Goal: Find specific page/section: Find specific page/section

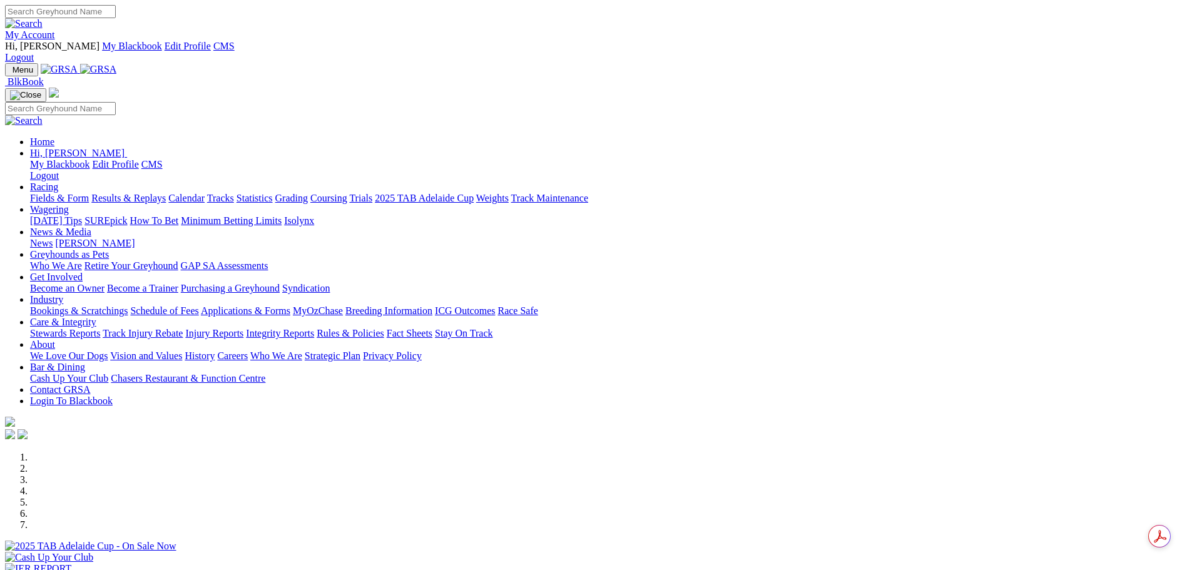
click at [55, 29] on link "My Account" at bounding box center [30, 34] width 50 height 11
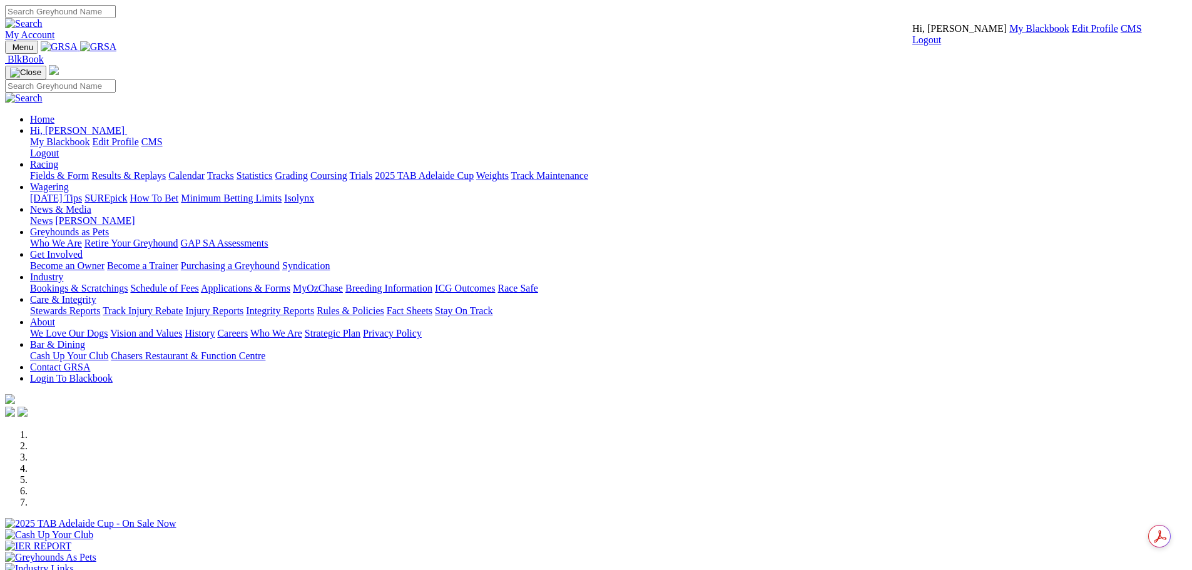
click at [1120, 34] on link "CMS" at bounding box center [1130, 28] width 21 height 11
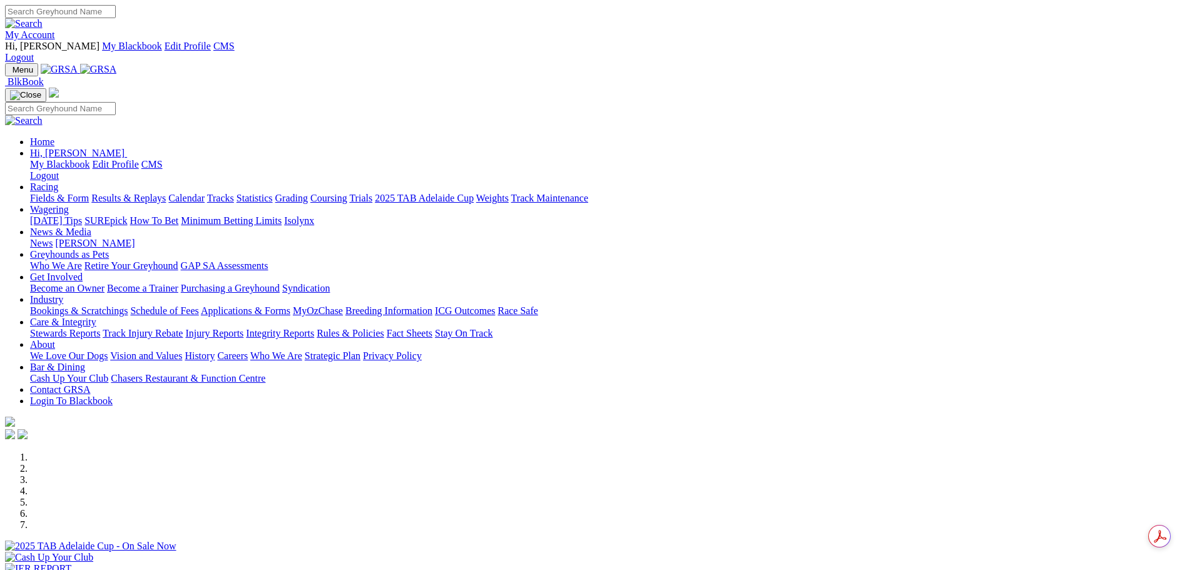
click at [55, 29] on link "My Account" at bounding box center [30, 34] width 50 height 11
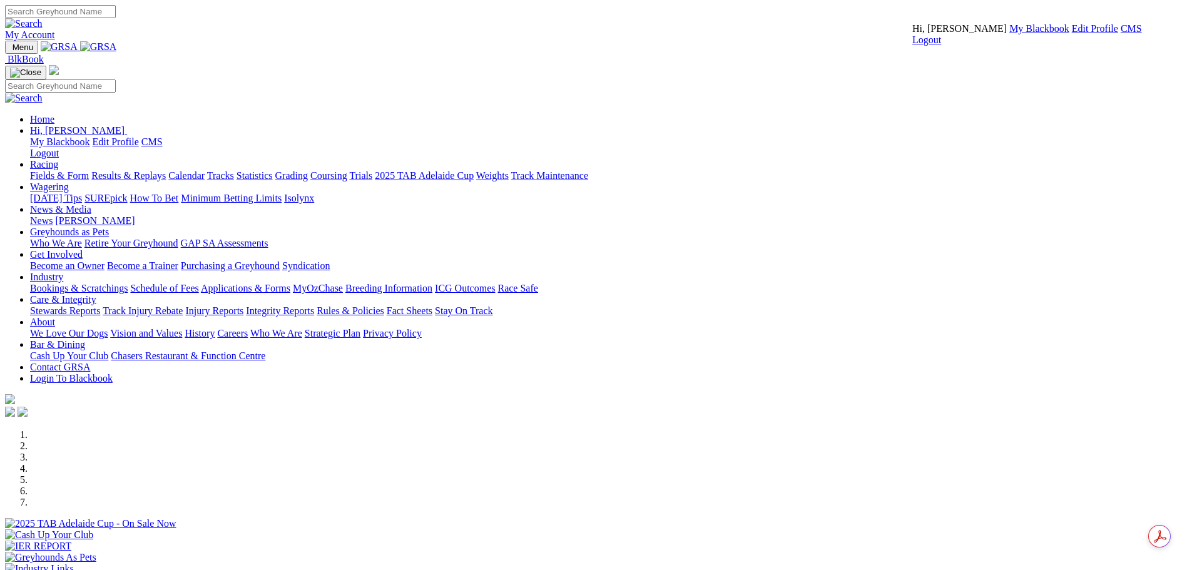
click at [58, 159] on link "Racing" at bounding box center [44, 164] width 28 height 11
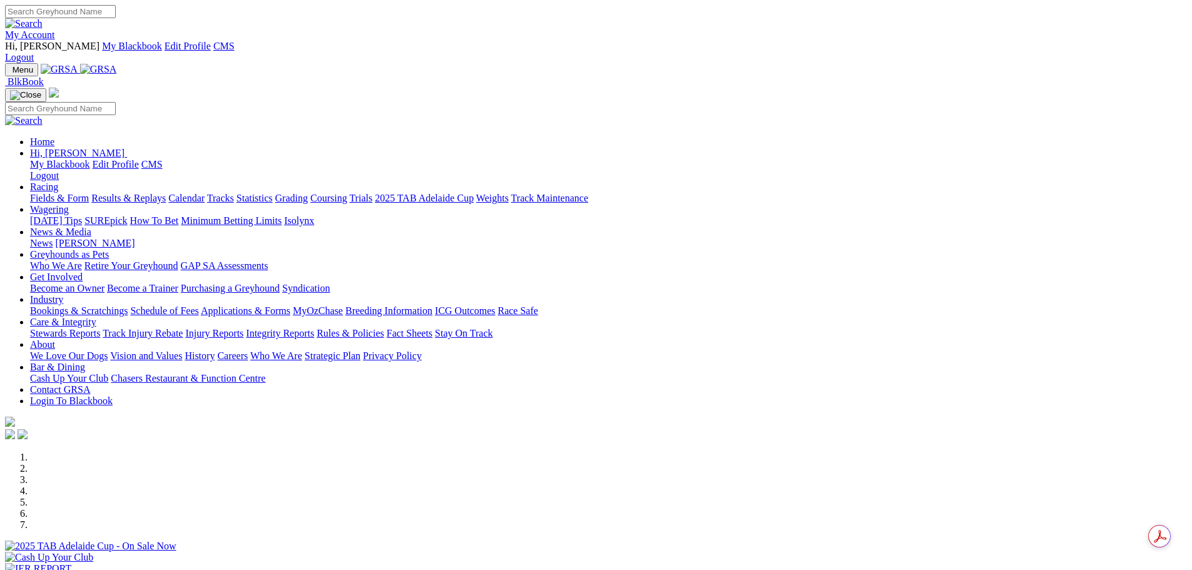
click at [58, 181] on link "Racing" at bounding box center [44, 186] width 28 height 11
click at [205, 193] on link "Calendar" at bounding box center [186, 198] width 36 height 11
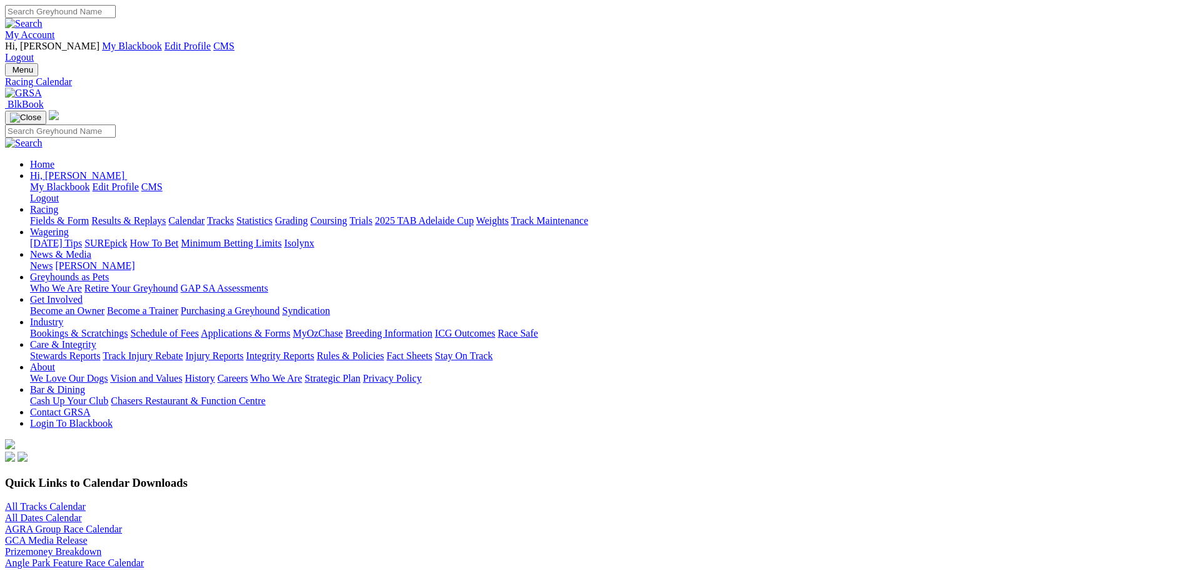
click at [86, 501] on link "All Tracks Calendar" at bounding box center [45, 506] width 81 height 11
